Goal: Navigation & Orientation: Find specific page/section

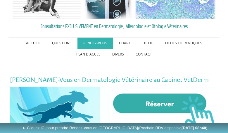
scroll to position [32, 0]
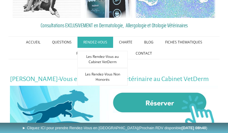
click at [88, 40] on link "RENDEZ-VOUS" at bounding box center [96, 42] width 36 height 11
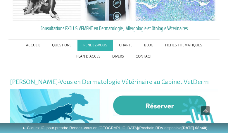
scroll to position [5, 0]
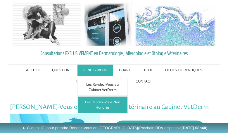
click at [97, 101] on link "Les Rendez-Vous Non Honorés" at bounding box center [103, 104] width 50 height 17
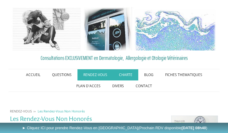
click at [123, 74] on link "CHARTE" at bounding box center [125, 74] width 25 height 11
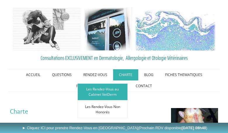
click at [92, 90] on link "Les Rendez-Vous au Cabinet VetDerm" at bounding box center [103, 91] width 50 height 17
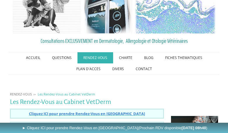
scroll to position [15, 0]
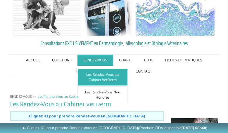
click at [100, 73] on link "Les Rendez-Vous au Cabinet VetDerm" at bounding box center [103, 76] width 50 height 17
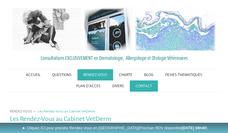
click at [145, 86] on link "CONTACT" at bounding box center [144, 85] width 28 height 11
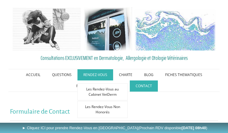
click at [86, 74] on link "RENDEZ-VOUS" at bounding box center [96, 74] width 36 height 11
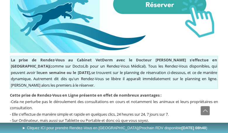
scroll to position [83, 0]
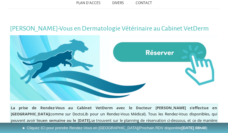
click at [154, 52] on img at bounding box center [114, 67] width 209 height 65
